Goal: Navigation & Orientation: Find specific page/section

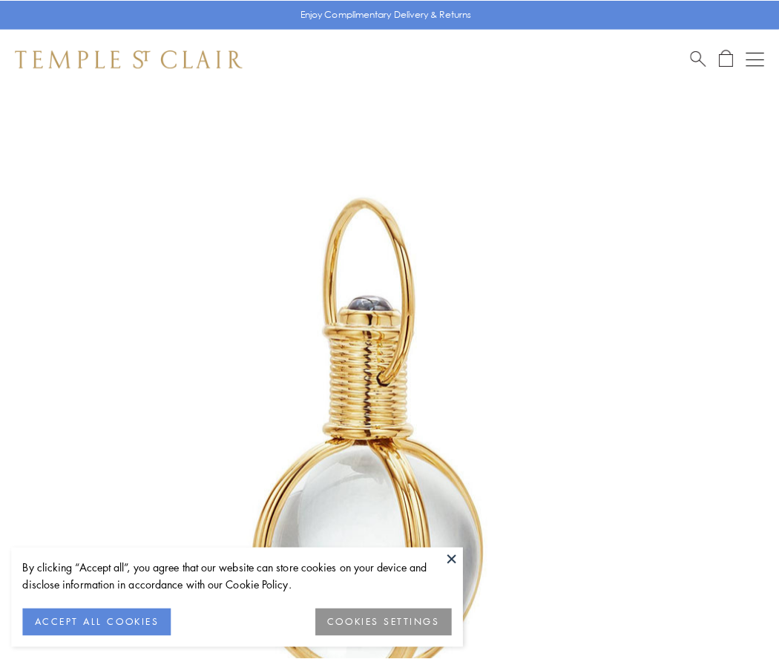
scroll to position [387, 0]
